Goal: Transaction & Acquisition: Download file/media

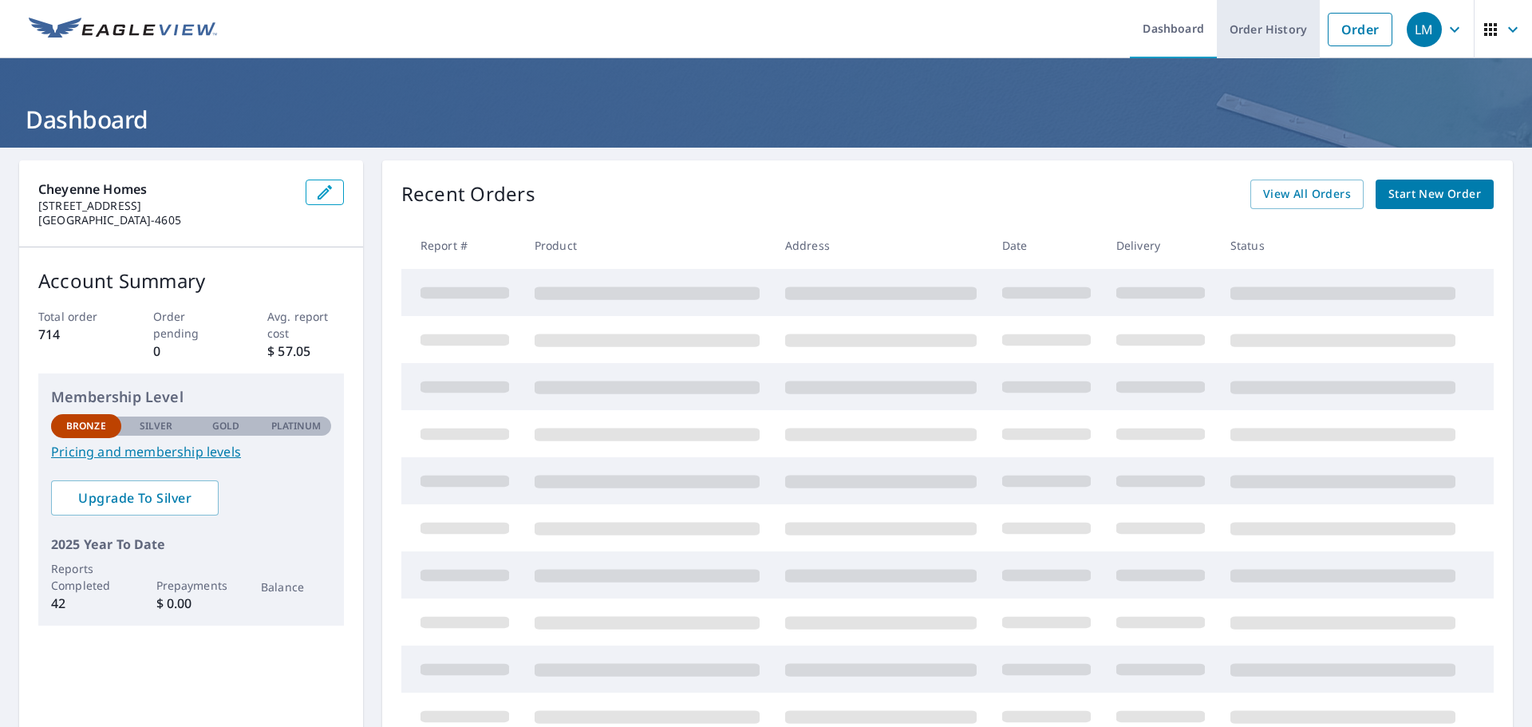
click at [1232, 32] on link "Order History" at bounding box center [1268, 29] width 103 height 58
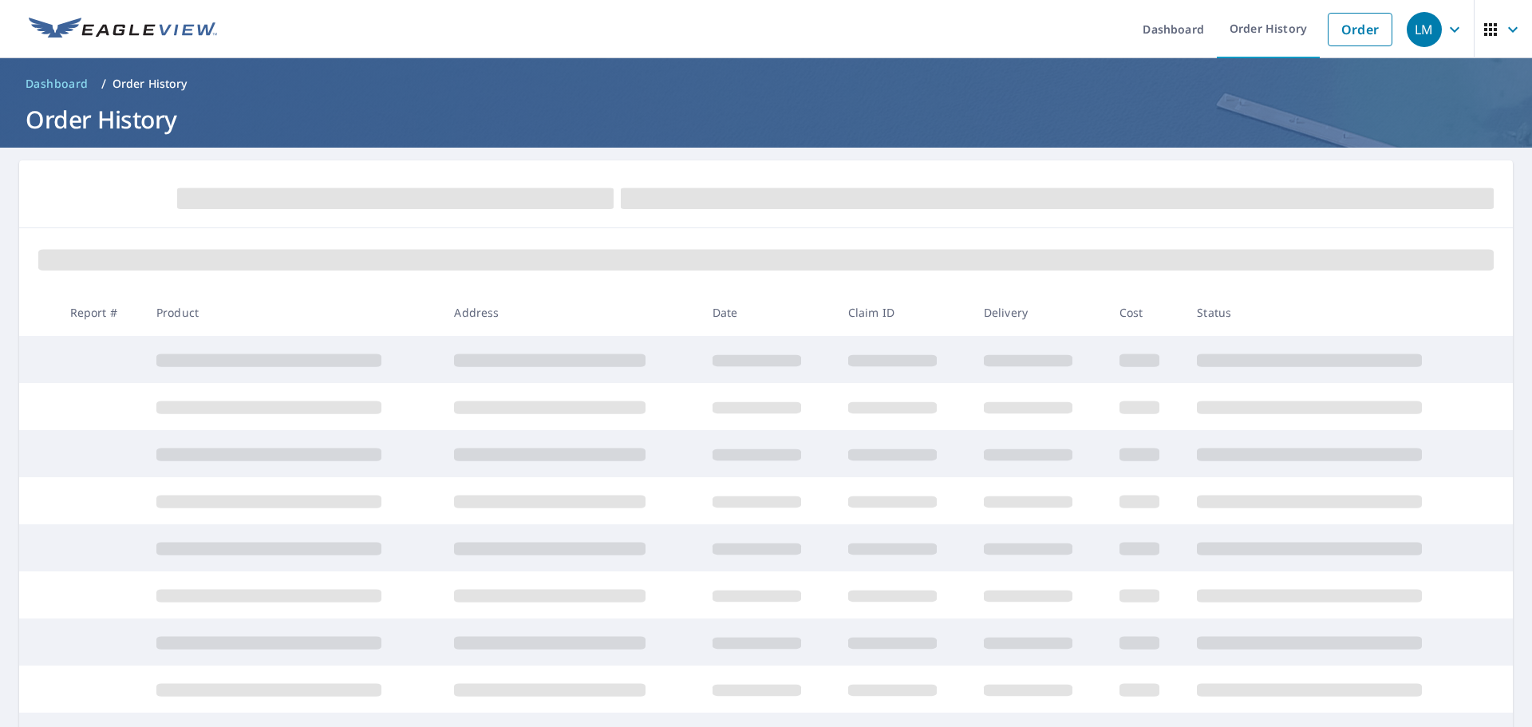
click at [112, 354] on td at bounding box center [100, 359] width 86 height 47
click at [67, 89] on span "Dashboard" at bounding box center [57, 84] width 63 height 16
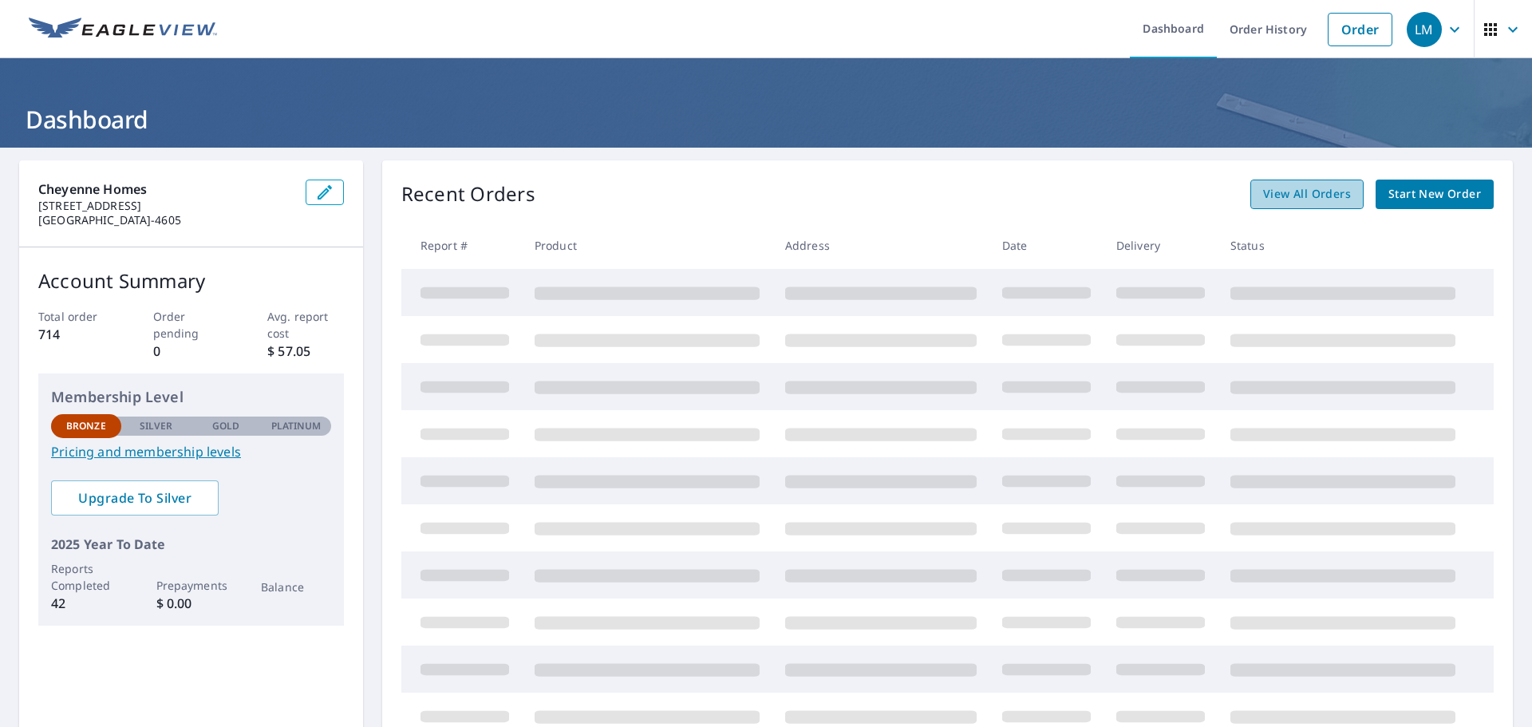
click at [1310, 196] on span "View All Orders" at bounding box center [1307, 194] width 88 height 20
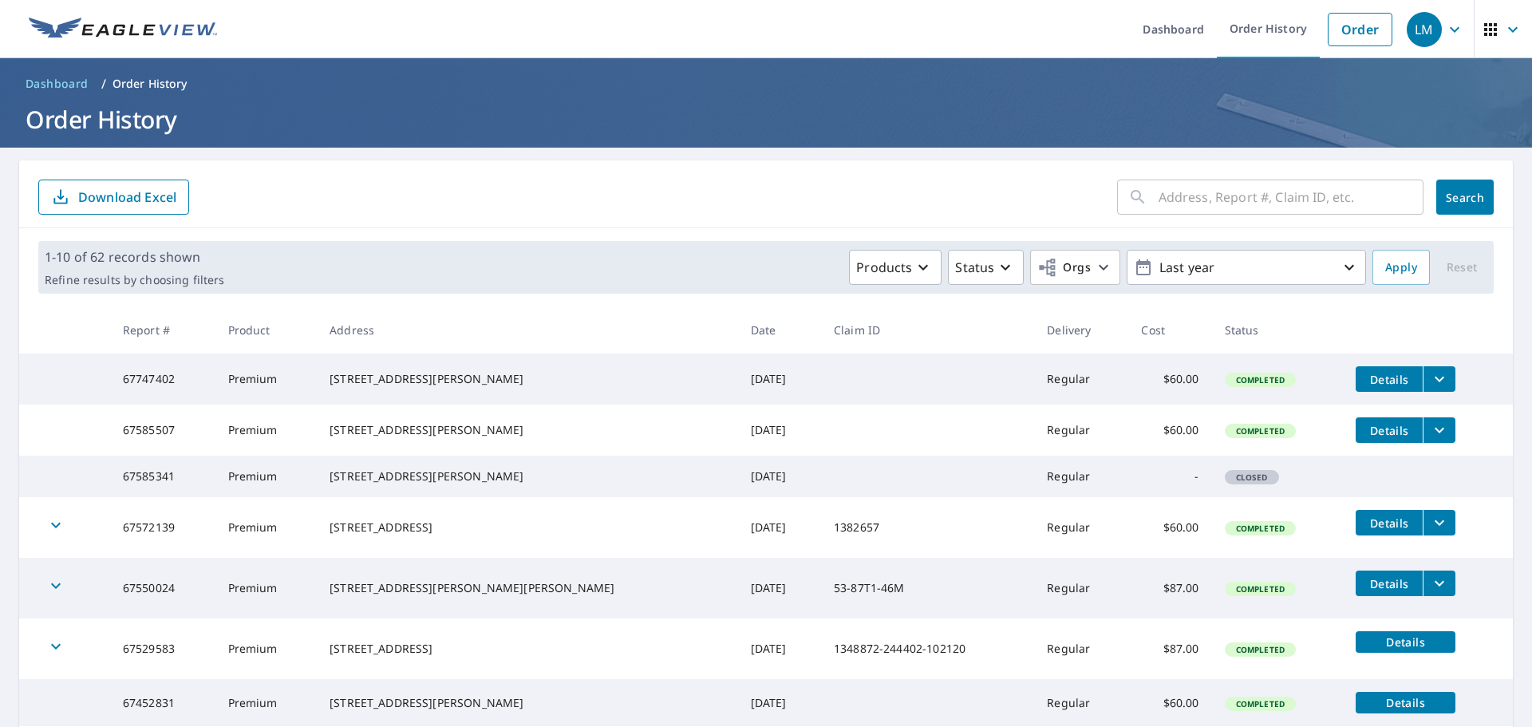
click at [1431, 378] on icon "filesDropdownBtn-67747402" at bounding box center [1439, 379] width 19 height 19
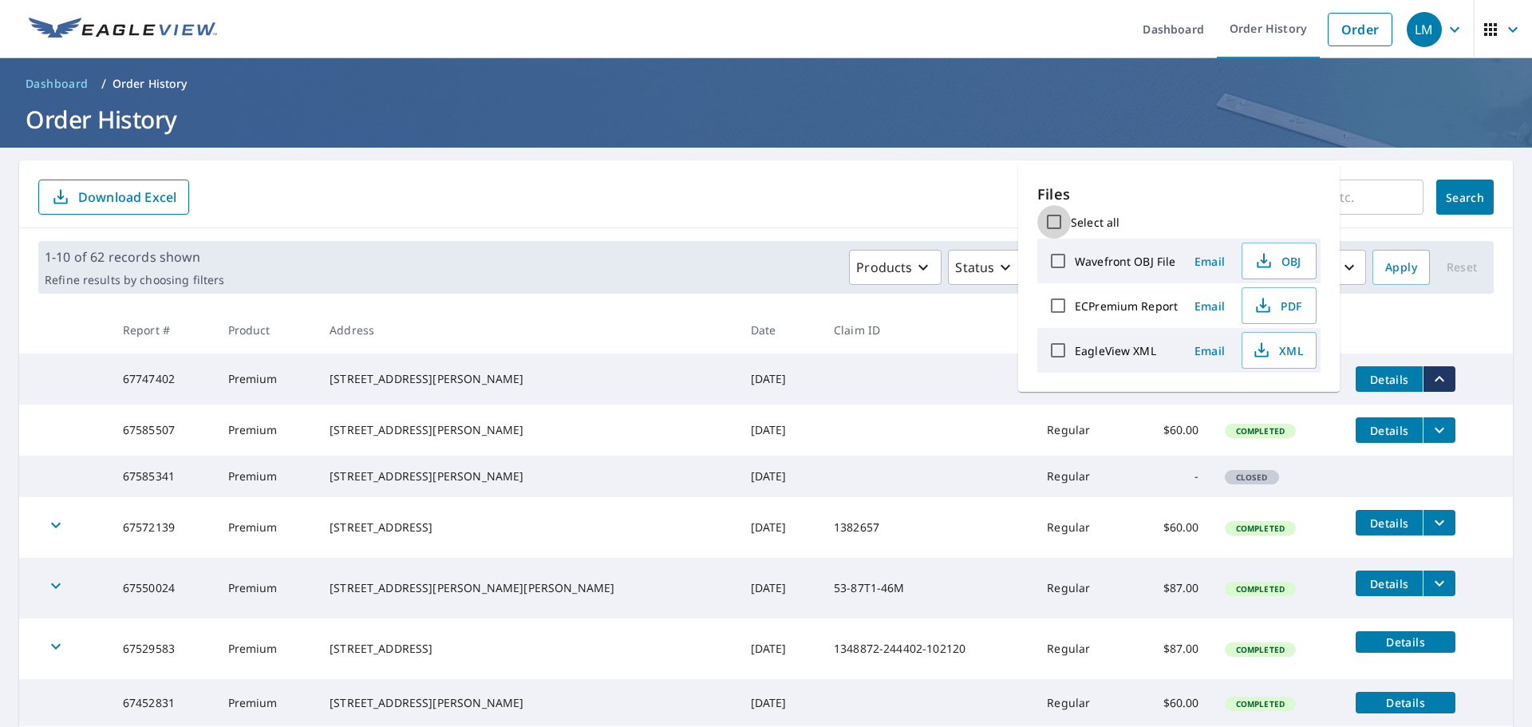
click at [1053, 219] on input "Select all" at bounding box center [1055, 222] width 34 height 34
checkbox input "true"
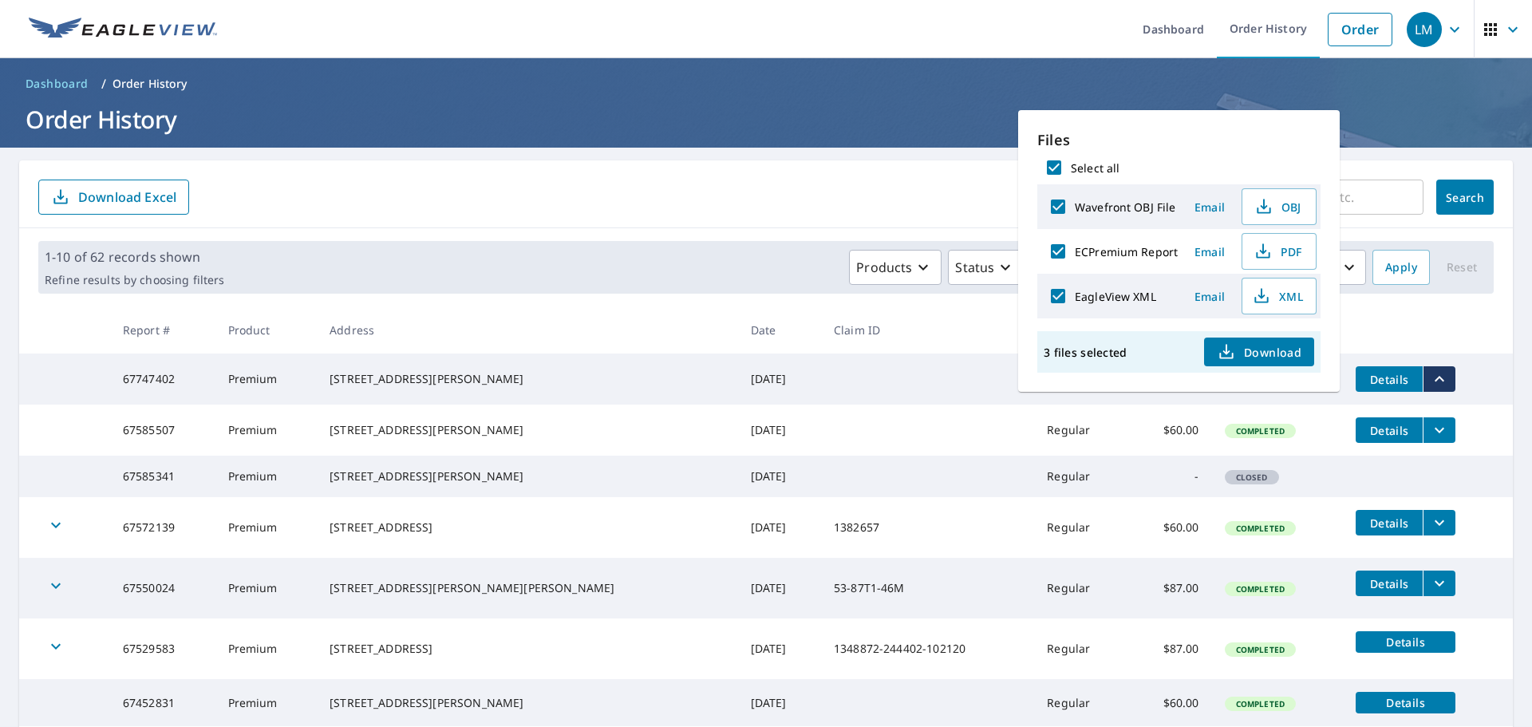
click at [982, 192] on form "​ Search Download Excel" at bounding box center [766, 197] width 1456 height 35
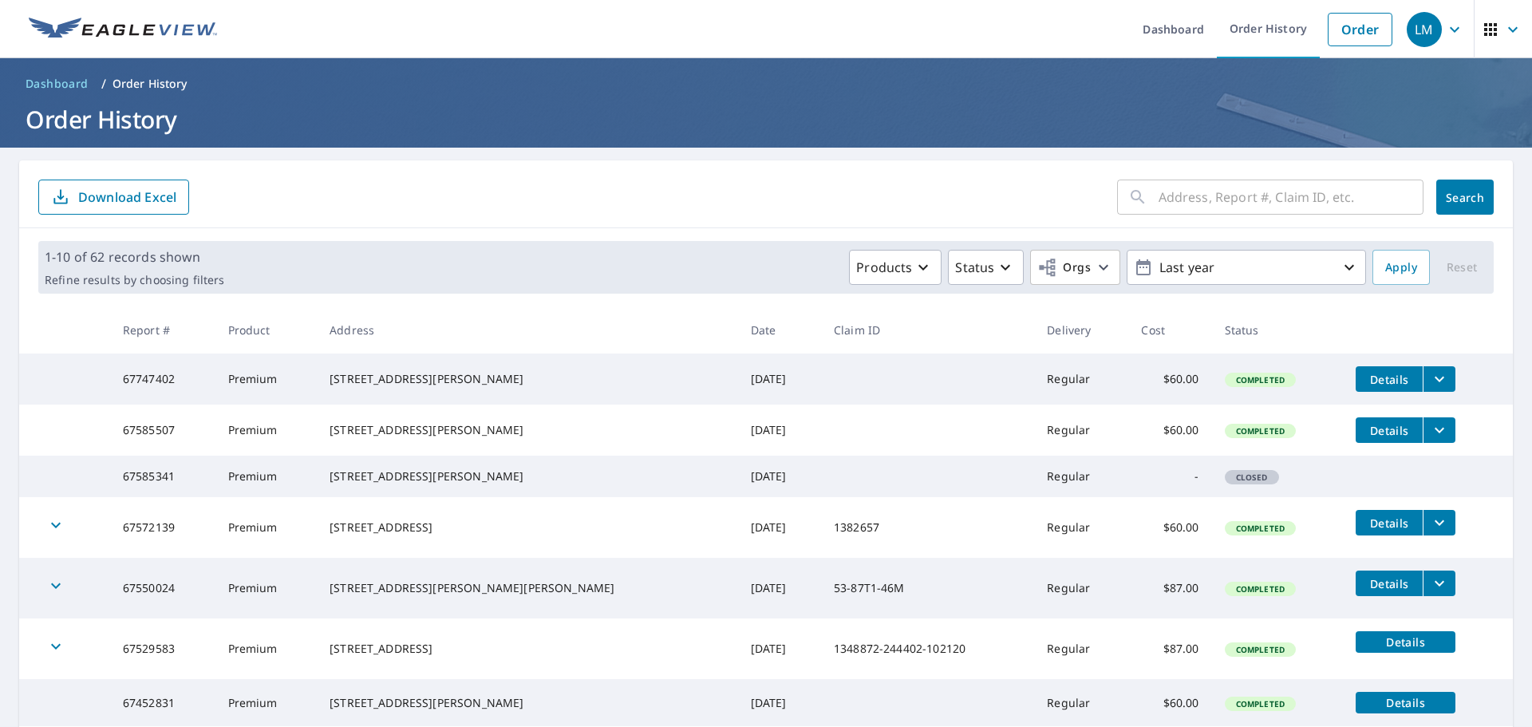
click at [1435, 380] on icon "filesDropdownBtn-67747402" at bounding box center [1440, 380] width 10 height 6
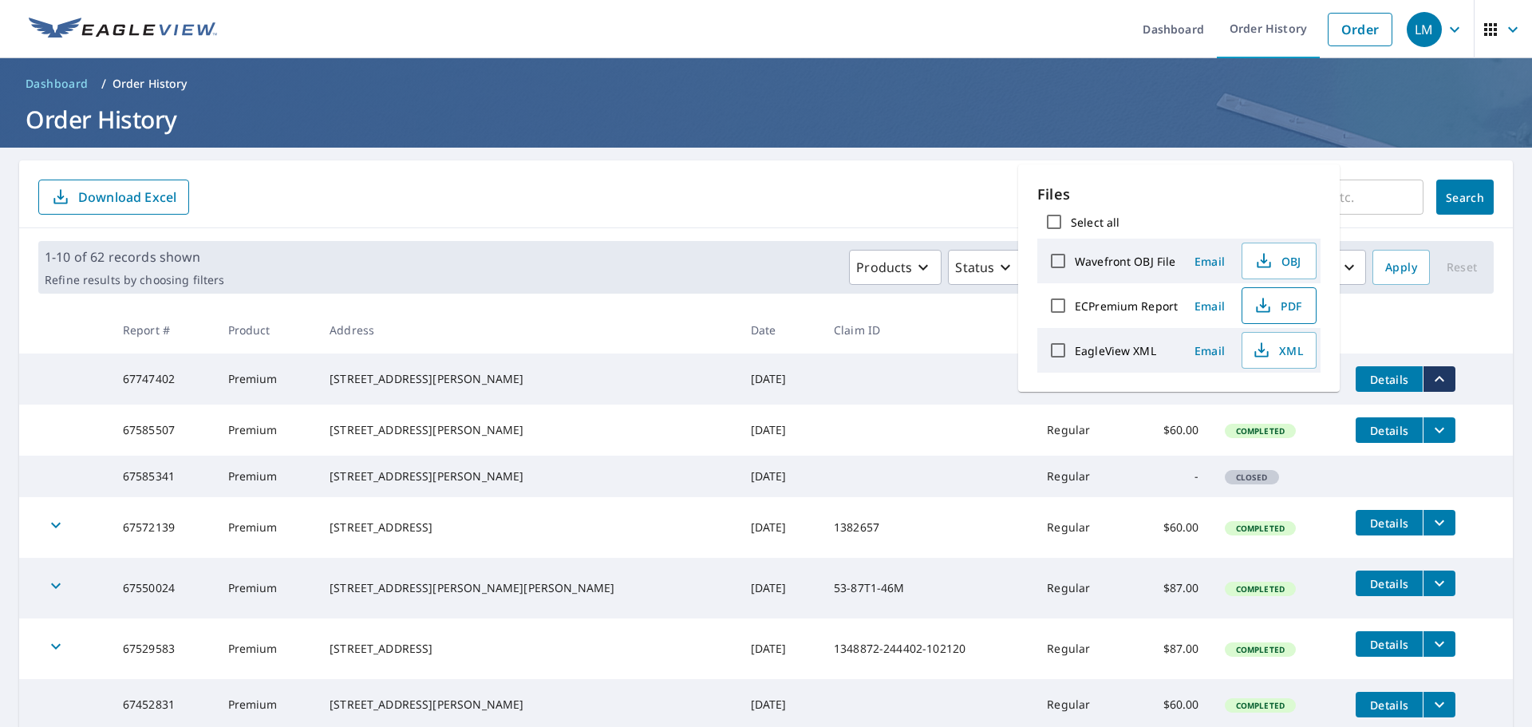
click at [1288, 302] on span "PDF" at bounding box center [1277, 305] width 51 height 19
click at [1445, 25] on icon "button" at bounding box center [1454, 29] width 19 height 19
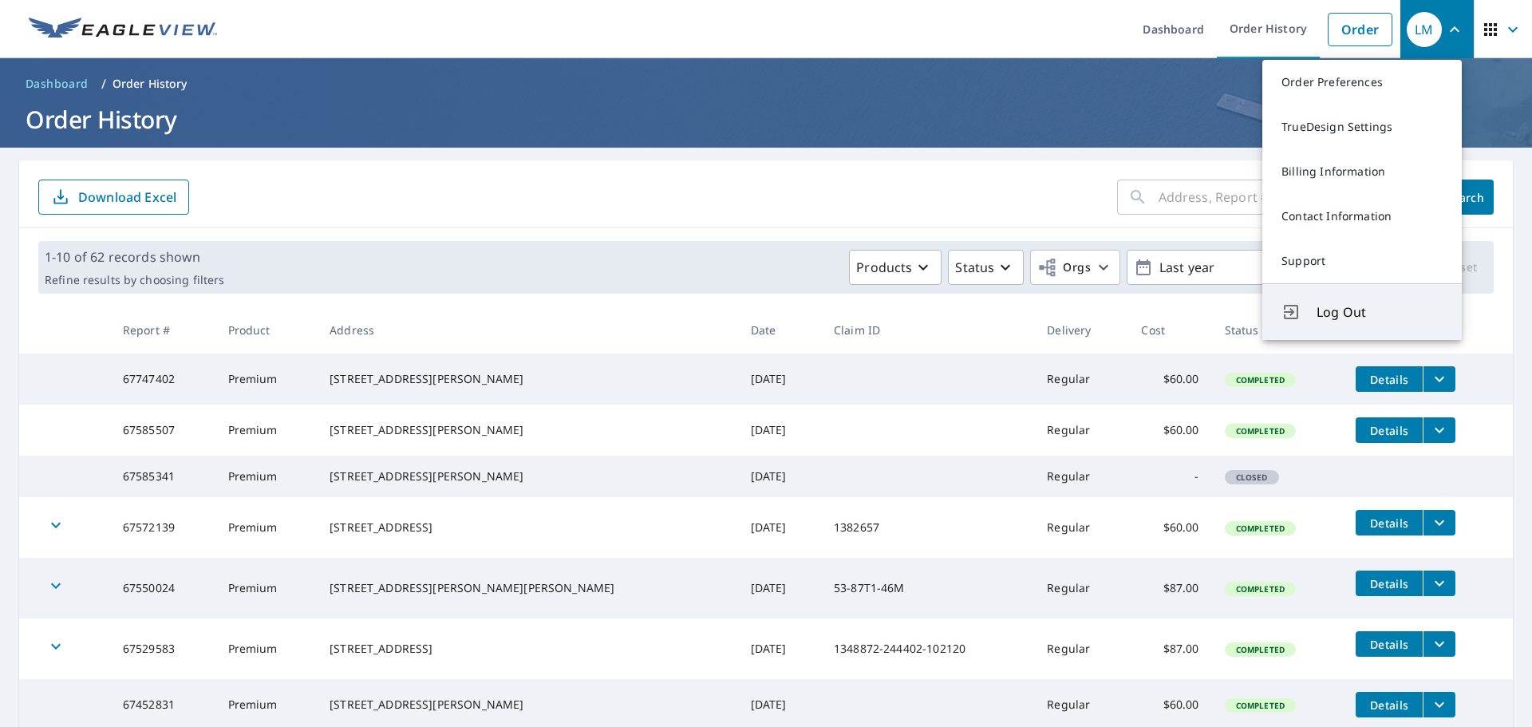
click at [1321, 318] on span "Log Out" at bounding box center [1380, 311] width 126 height 19
